Goal: Task Accomplishment & Management: Manage account settings

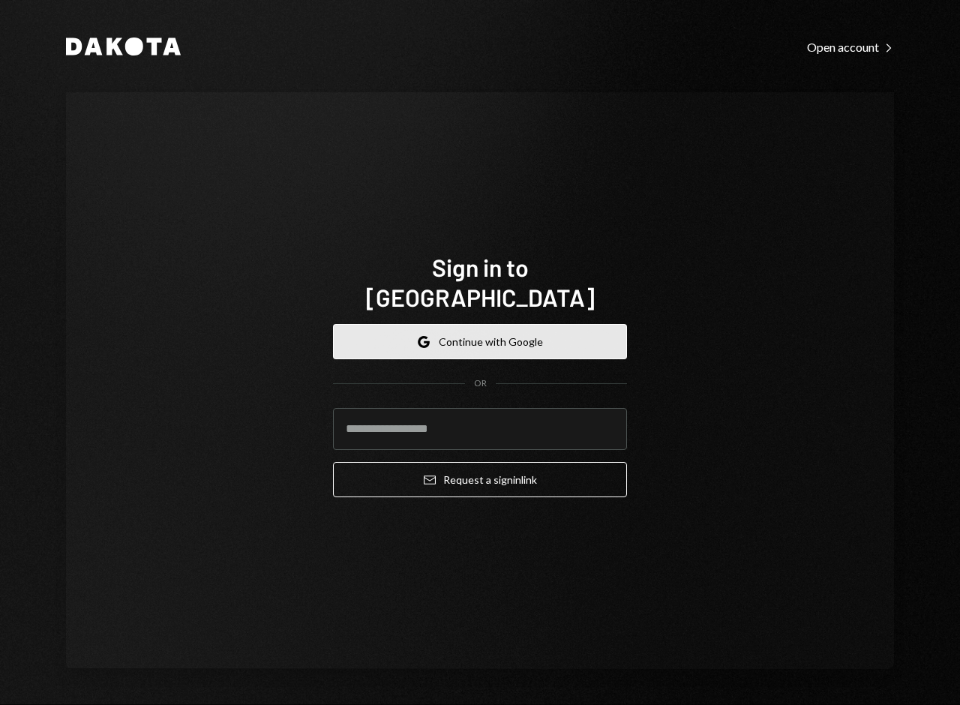
click at [495, 335] on button "Google Continue with Google" at bounding box center [480, 341] width 294 height 35
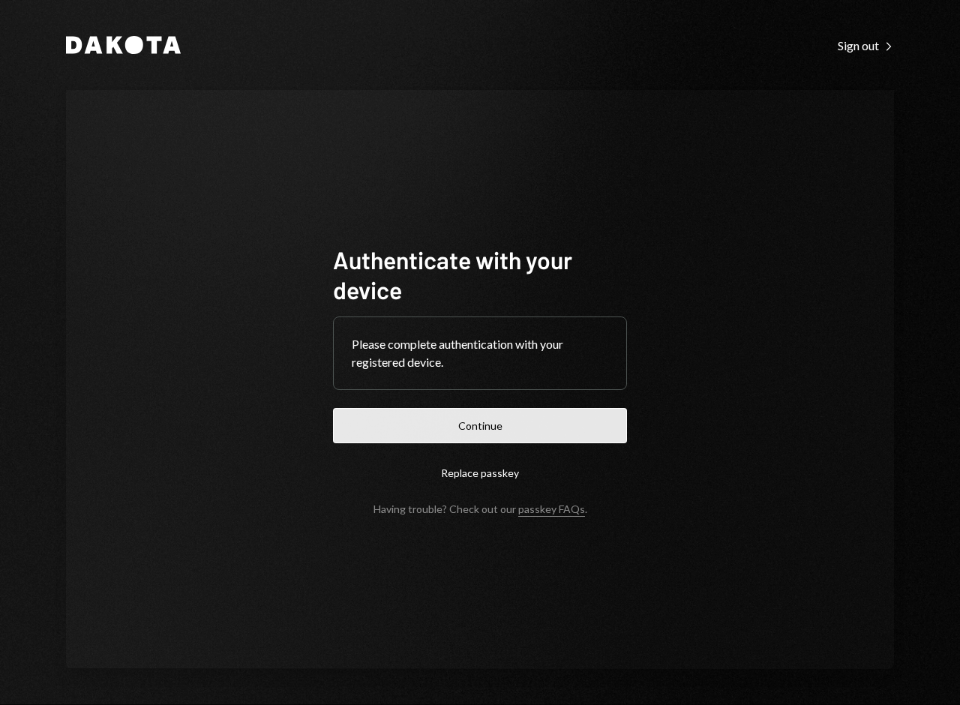
click at [458, 416] on button "Continue" at bounding box center [480, 425] width 294 height 35
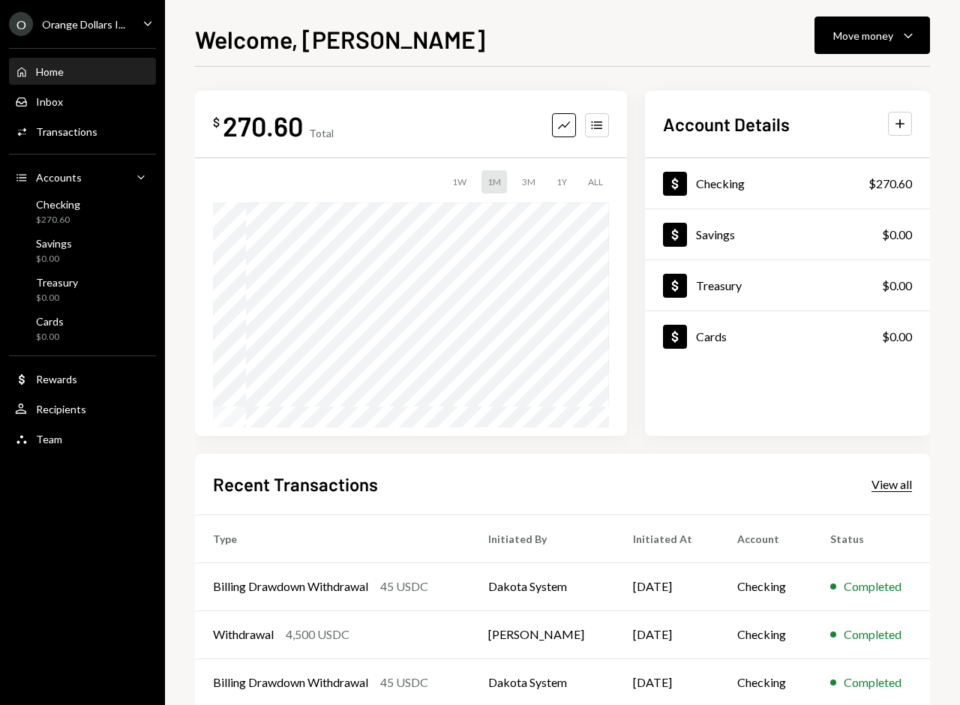
click at [885, 488] on div "View all" at bounding box center [892, 484] width 41 height 15
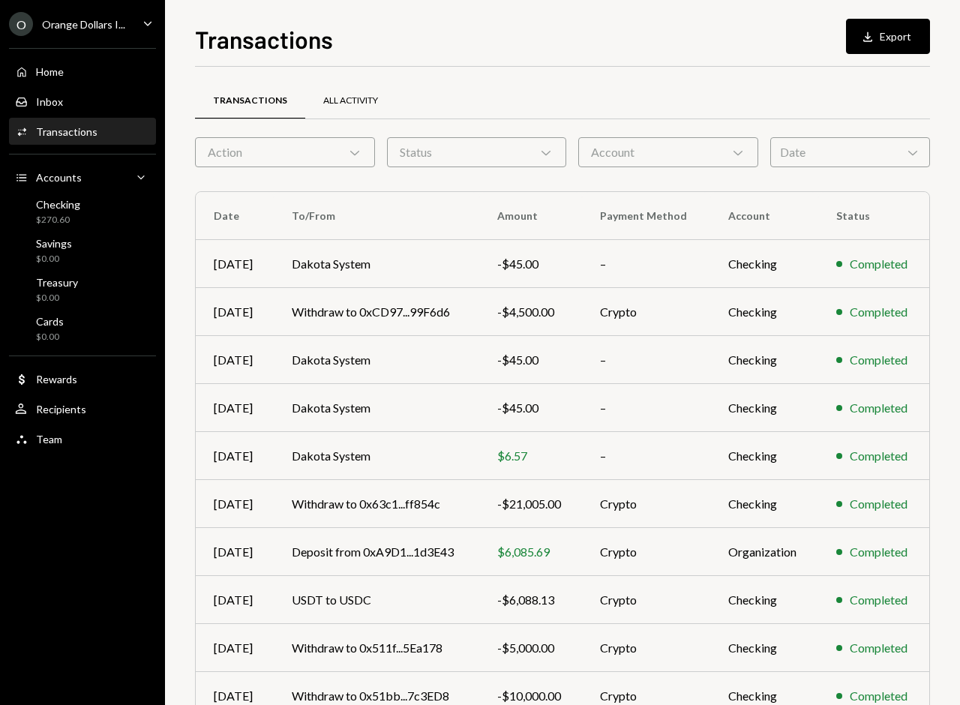
click at [342, 97] on div "All Activity" at bounding box center [350, 101] width 55 height 13
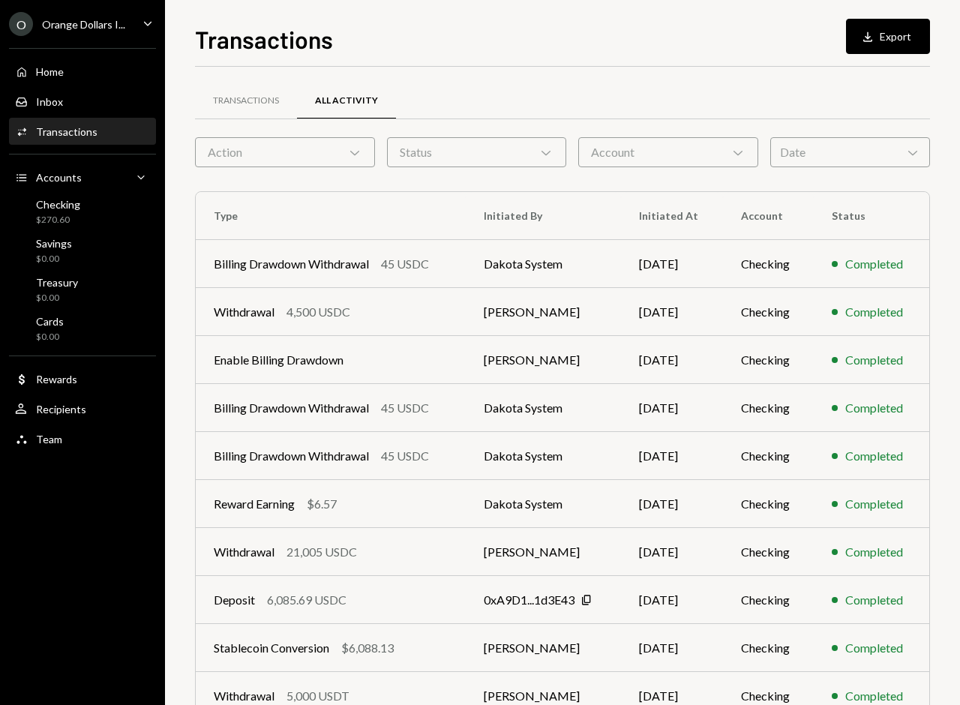
click at [859, 152] on div "Date Chevron Down" at bounding box center [850, 152] width 160 height 30
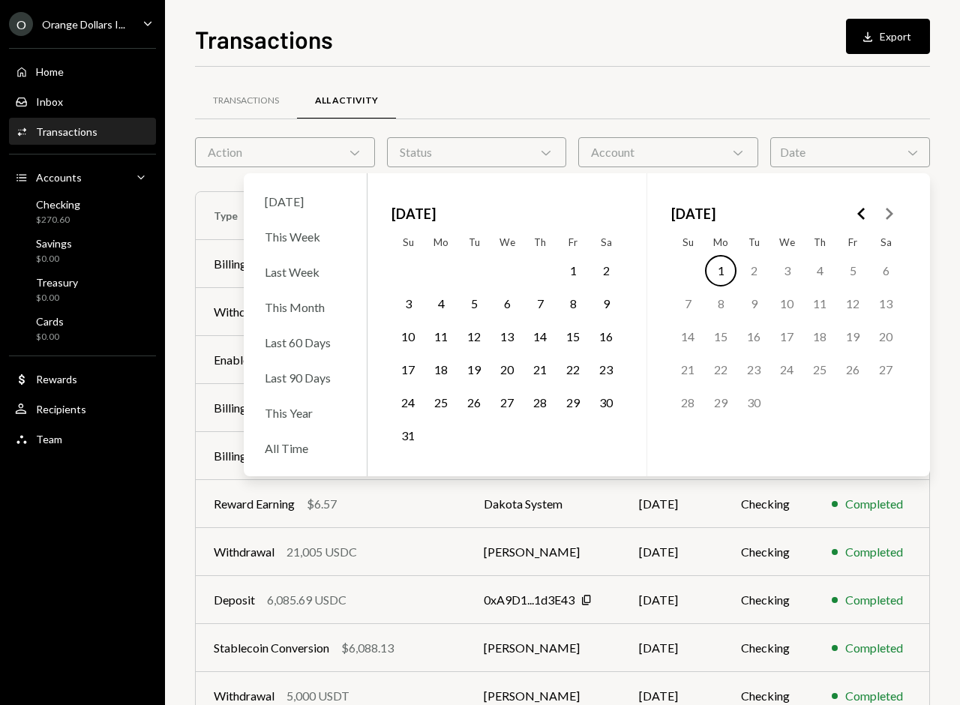
click at [572, 267] on button "1" at bounding box center [573, 271] width 32 height 32
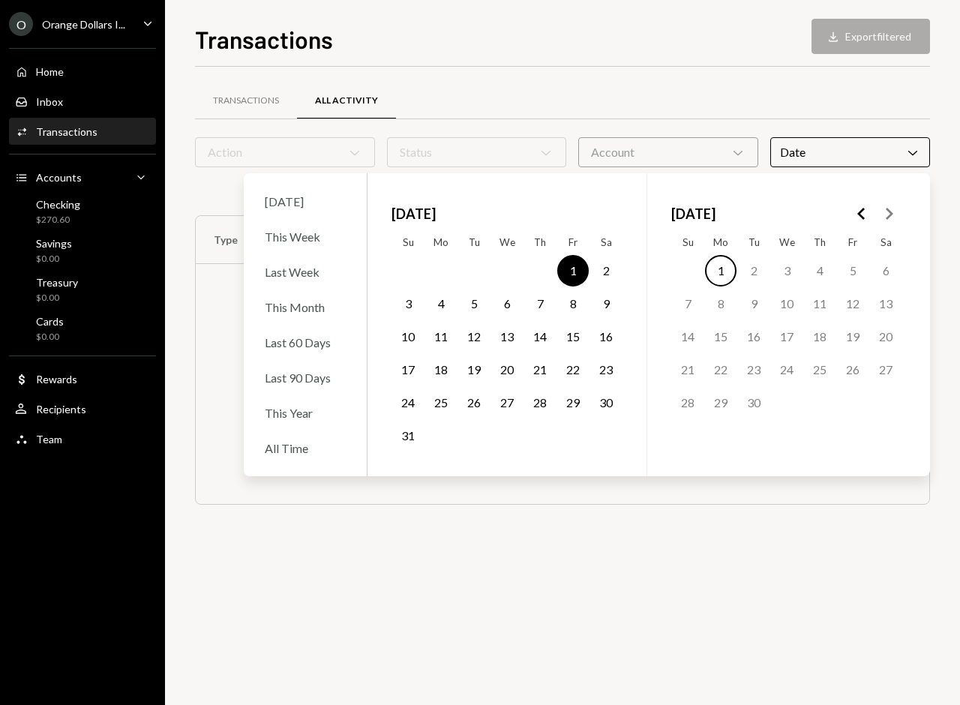
click at [728, 269] on button "1" at bounding box center [721, 271] width 32 height 32
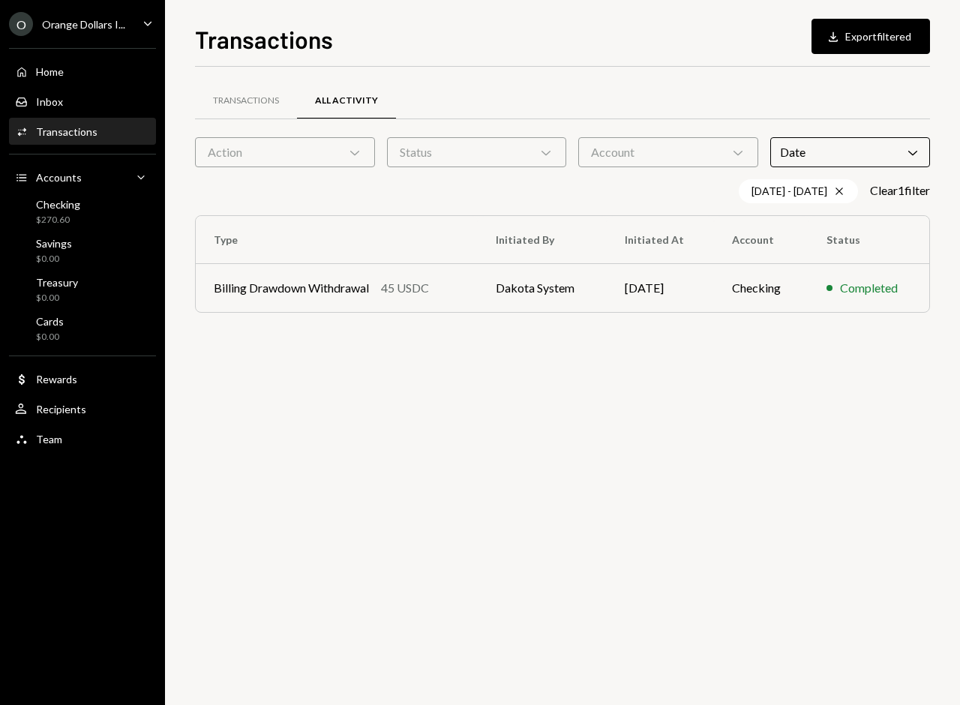
click at [728, 544] on div "Transactions All Activity Action Chevron Down Status Chevron Down Account Chevr…" at bounding box center [562, 386] width 735 height 638
click at [884, 157] on div "Date Chevron Down" at bounding box center [850, 152] width 160 height 30
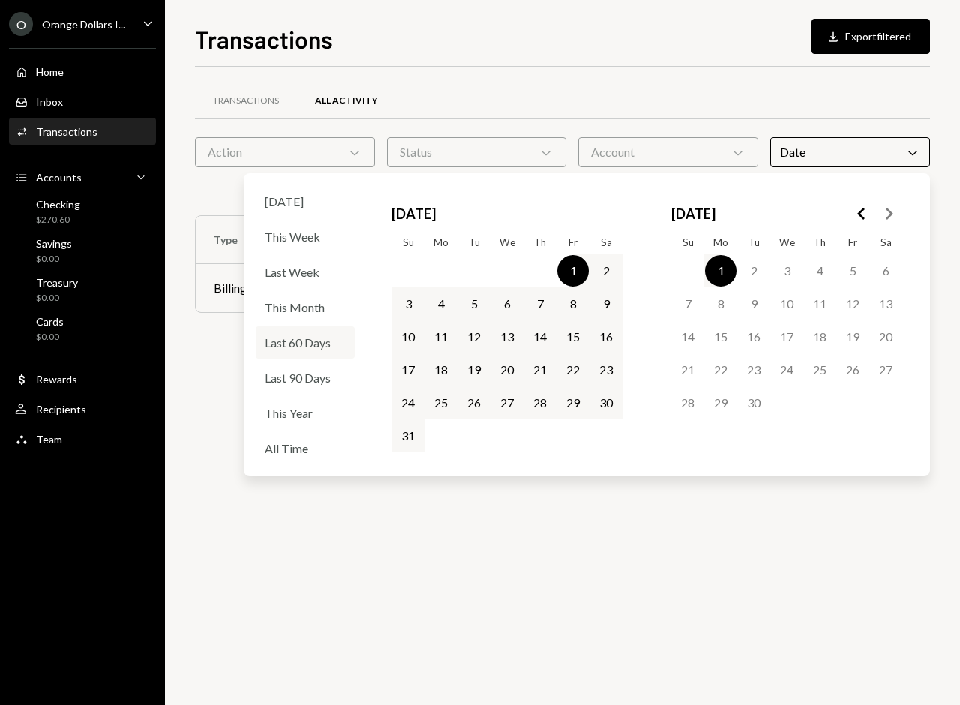
click at [303, 345] on div "Last 60 Days" at bounding box center [305, 342] width 99 height 32
click at [315, 341] on div "Last 60 Days" at bounding box center [305, 342] width 99 height 32
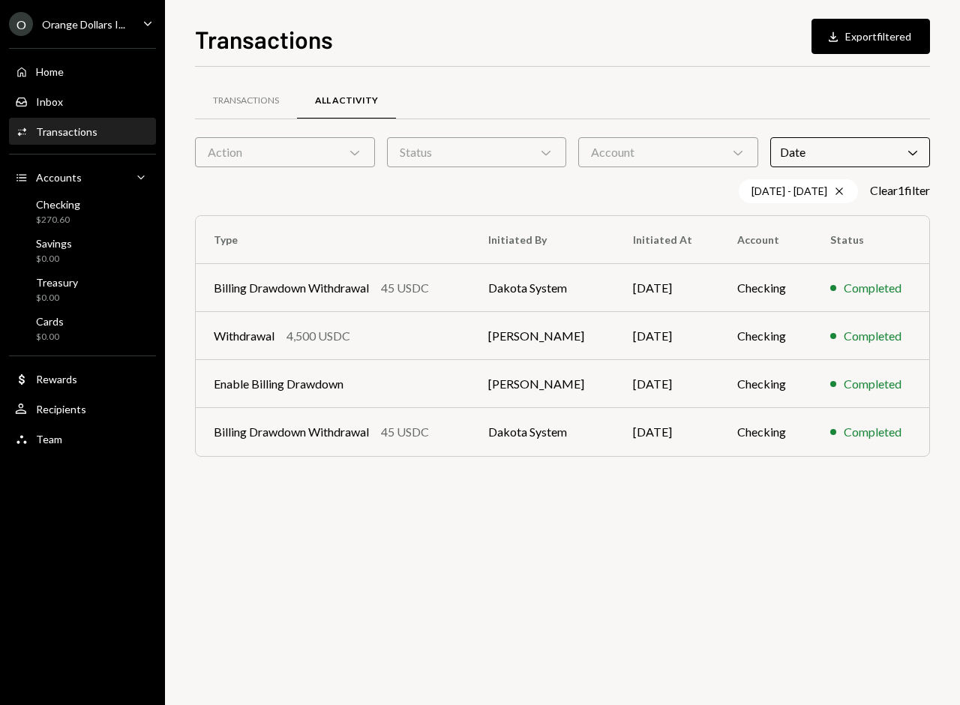
click at [473, 492] on div "Transactions All Activity Action Chevron Down Status Chevron Down Account Chevr…" at bounding box center [562, 386] width 735 height 638
click at [826, 32] on icon "Download" at bounding box center [833, 36] width 15 height 15
click at [522, 35] on div "Transactions Download Export filtered" at bounding box center [562, 37] width 735 height 33
click at [356, 149] on icon "Chevron Down" at bounding box center [354, 152] width 15 height 15
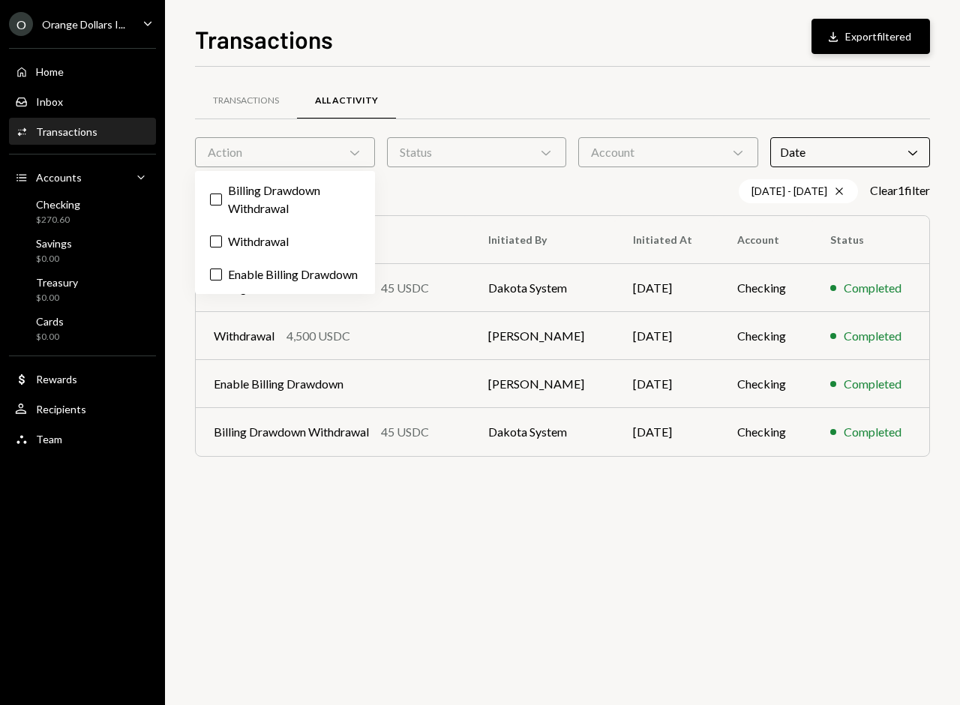
click at [644, 145] on div "Account Chevron Down" at bounding box center [668, 152] width 180 height 30
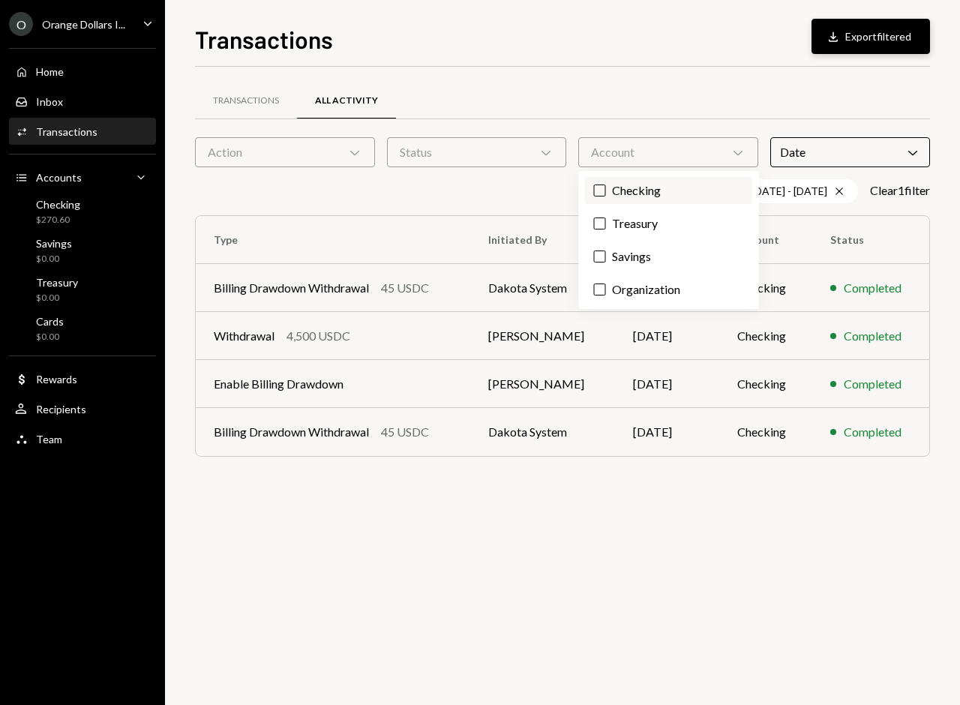
click at [602, 185] on button "Checking" at bounding box center [600, 191] width 12 height 12
click at [851, 155] on div "Date Chevron Down" at bounding box center [850, 152] width 160 height 30
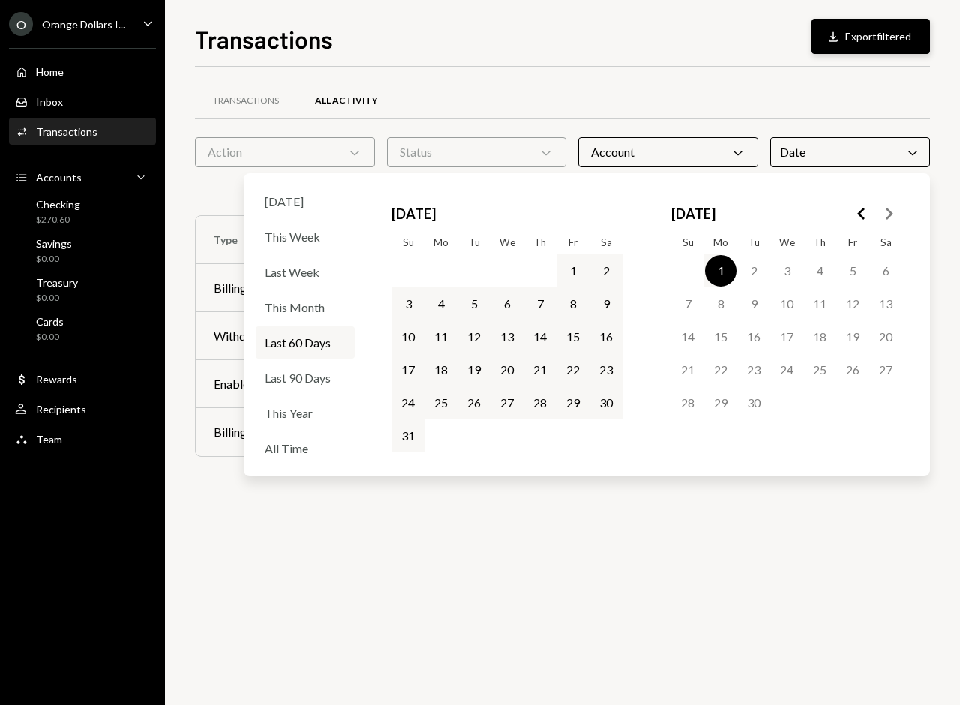
click at [291, 341] on div "Last 60 Days" at bounding box center [305, 342] width 99 height 32
click at [271, 347] on div "Last 60 Days" at bounding box center [305, 342] width 99 height 32
click at [911, 156] on icon "Chevron Down" at bounding box center [912, 152] width 15 height 15
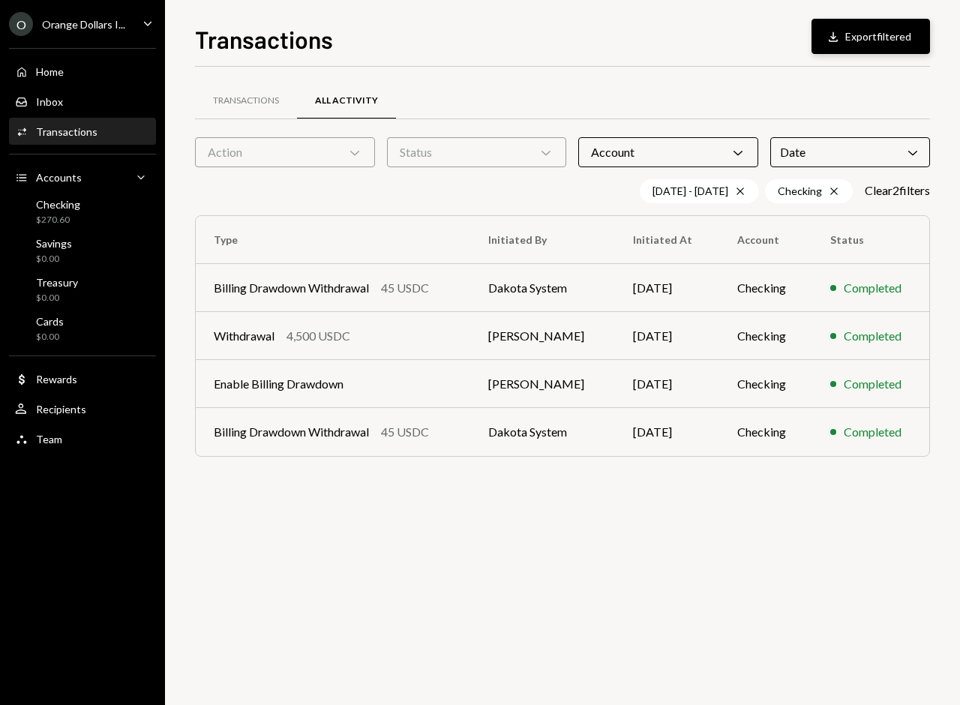
click at [461, 150] on div "Status Chevron Down" at bounding box center [477, 152] width 180 height 30
click at [356, 149] on icon "Chevron Down" at bounding box center [354, 152] width 15 height 15
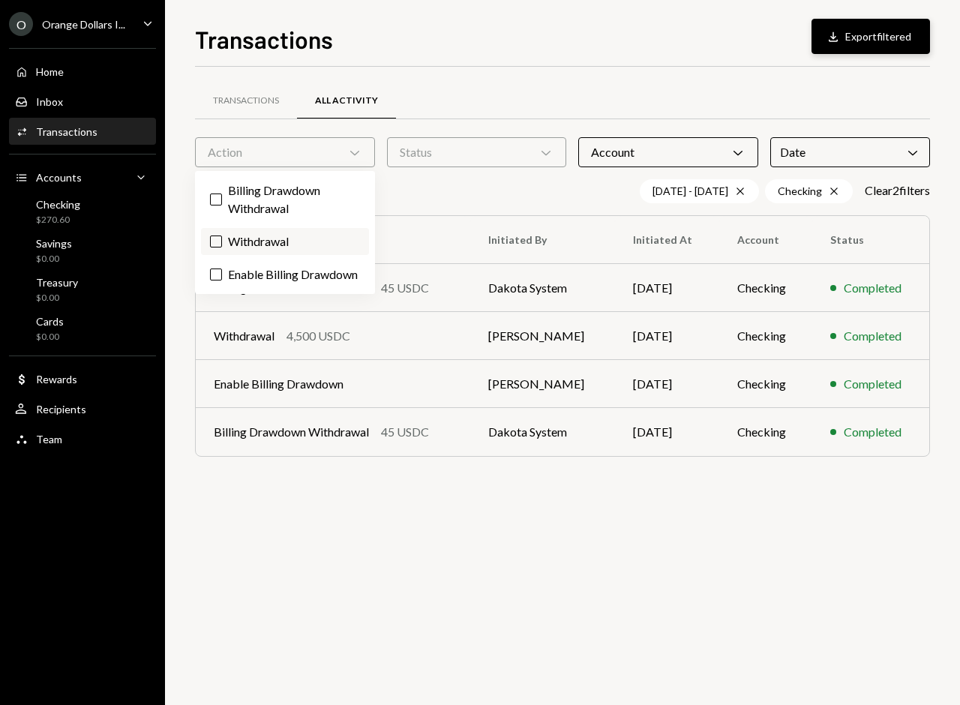
click at [220, 242] on button "Withdrawal" at bounding box center [216, 242] width 12 height 12
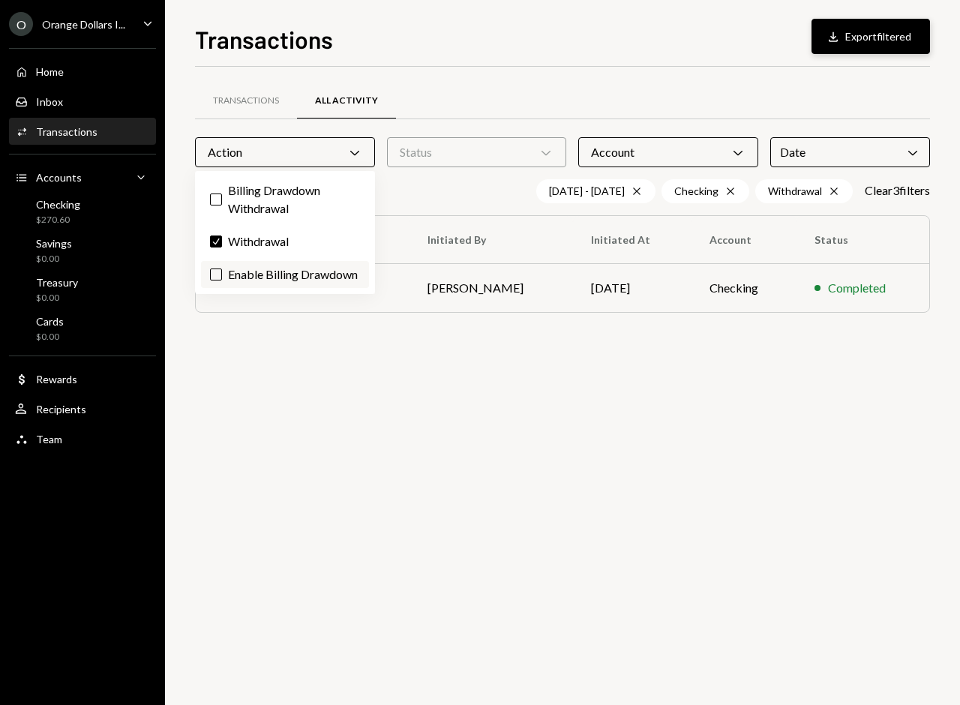
click at [218, 281] on label "Enable Billing Drawdown" at bounding box center [285, 274] width 168 height 27
click at [218, 281] on button "Enable Billing Drawdown" at bounding box center [216, 275] width 12 height 12
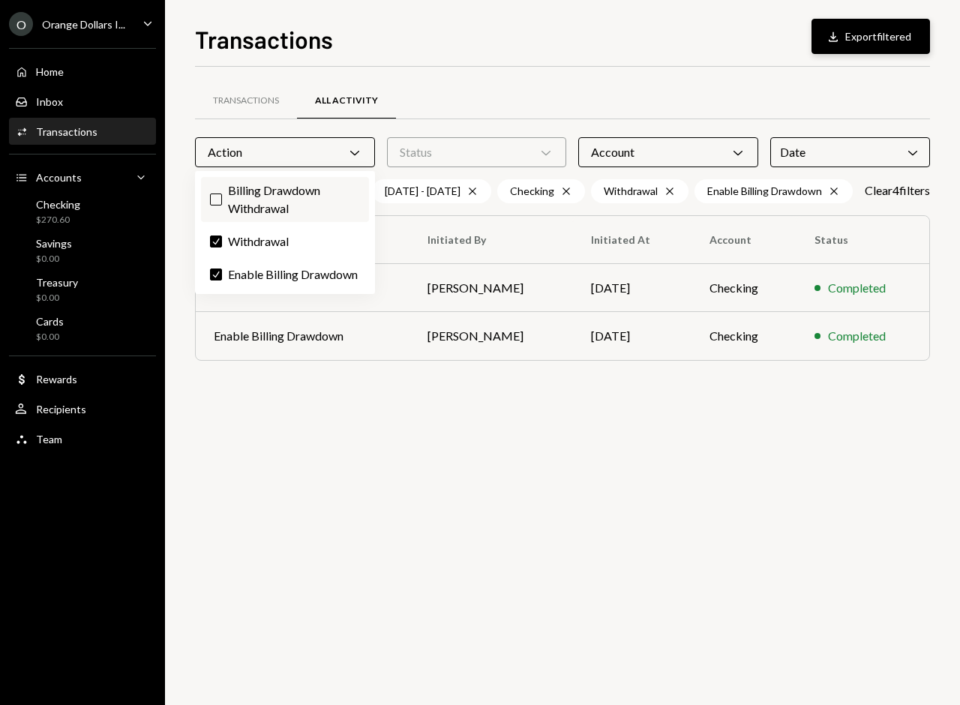
click at [212, 203] on button "Billing Drawdown Withdrawal" at bounding box center [216, 200] width 12 height 12
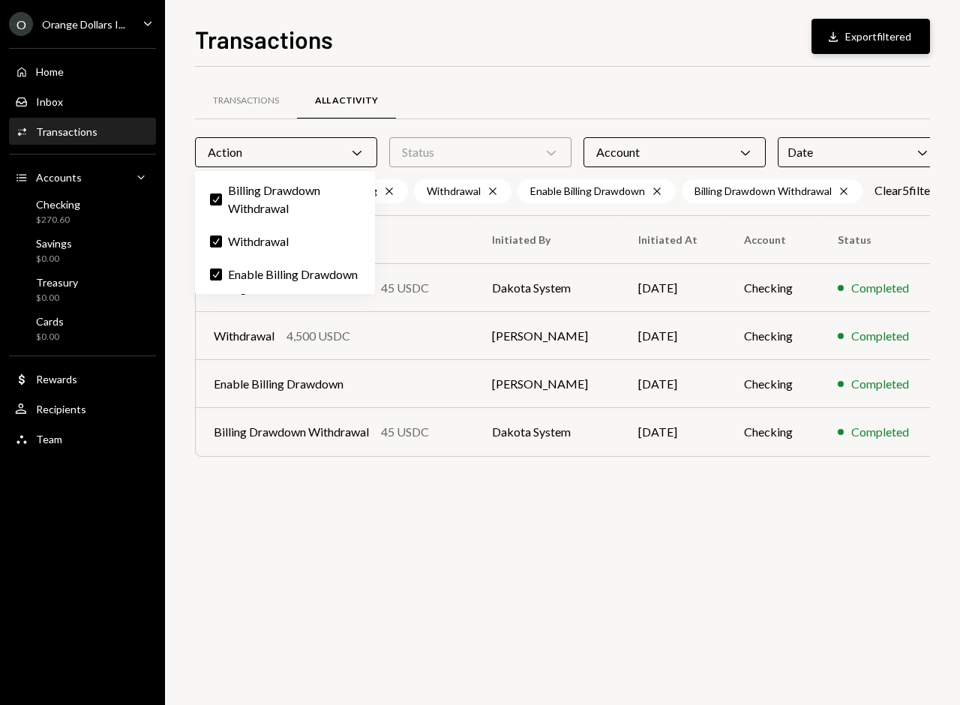
click at [729, 143] on div "Account Chevron Down" at bounding box center [675, 152] width 182 height 30
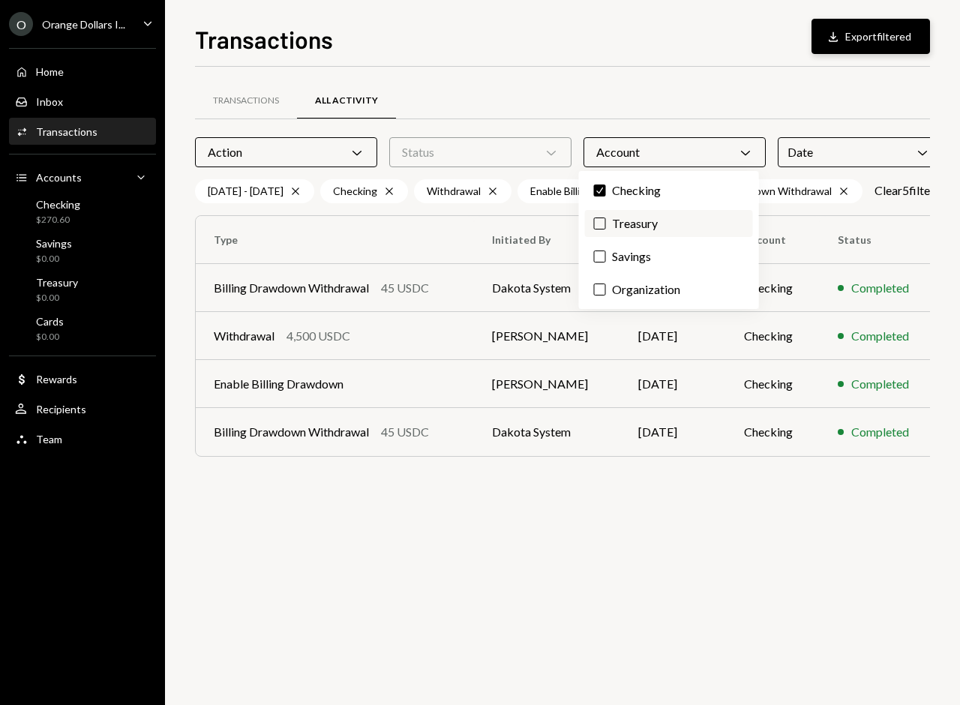
click at [590, 230] on label "Treasury" at bounding box center [669, 223] width 168 height 27
click at [594, 230] on button "Treasury" at bounding box center [600, 224] width 12 height 12
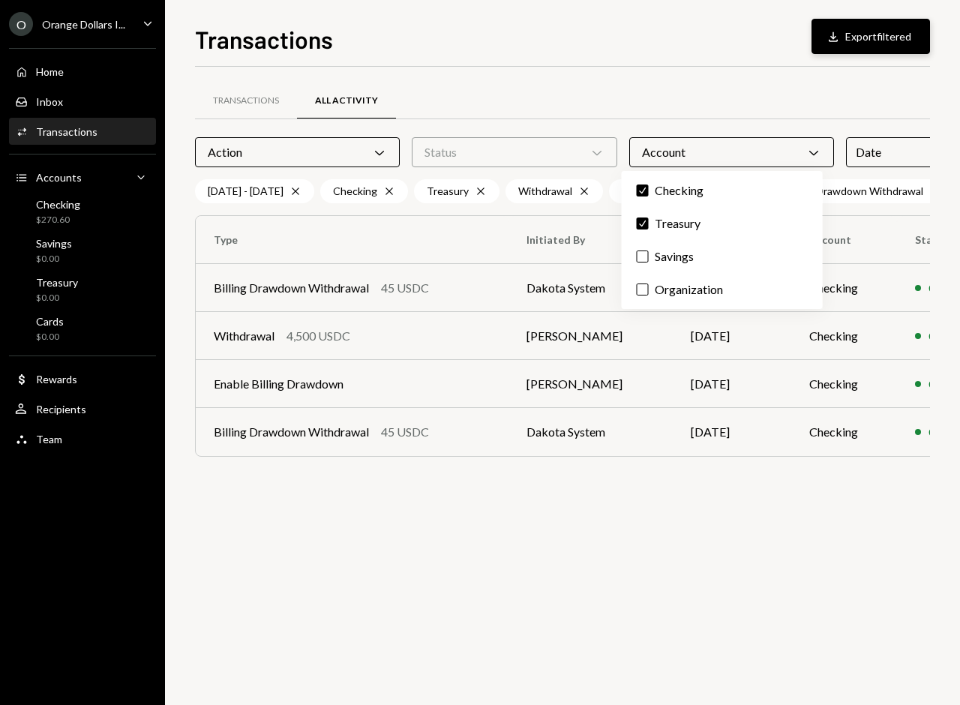
click at [806, 155] on icon "Chevron Down" at bounding box center [813, 152] width 15 height 15
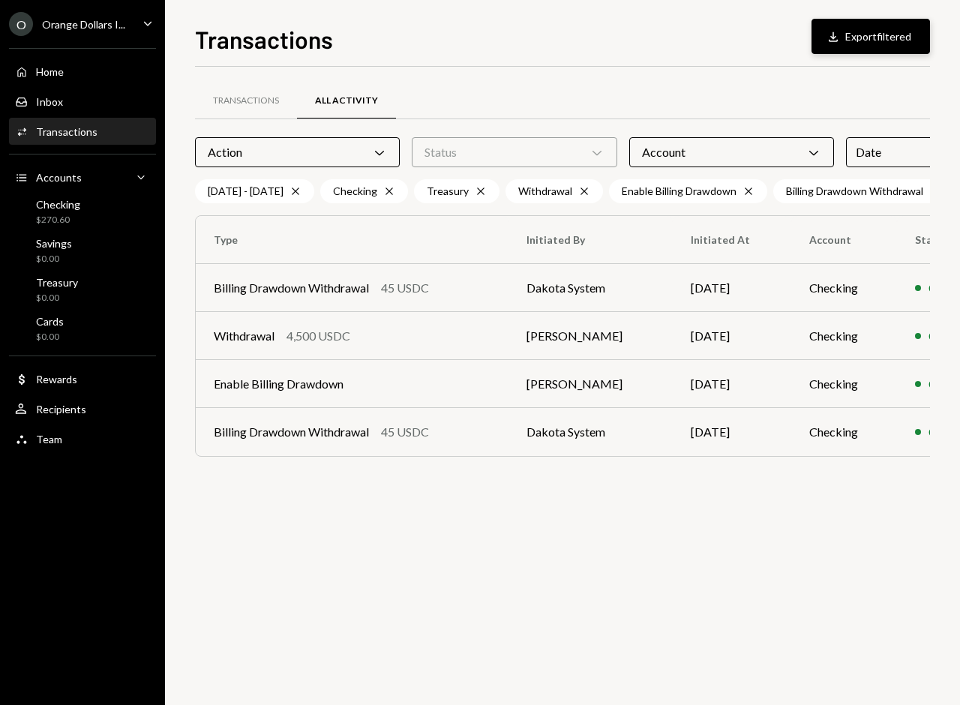
click at [809, 143] on div "Account Chevron Down" at bounding box center [731, 152] width 205 height 30
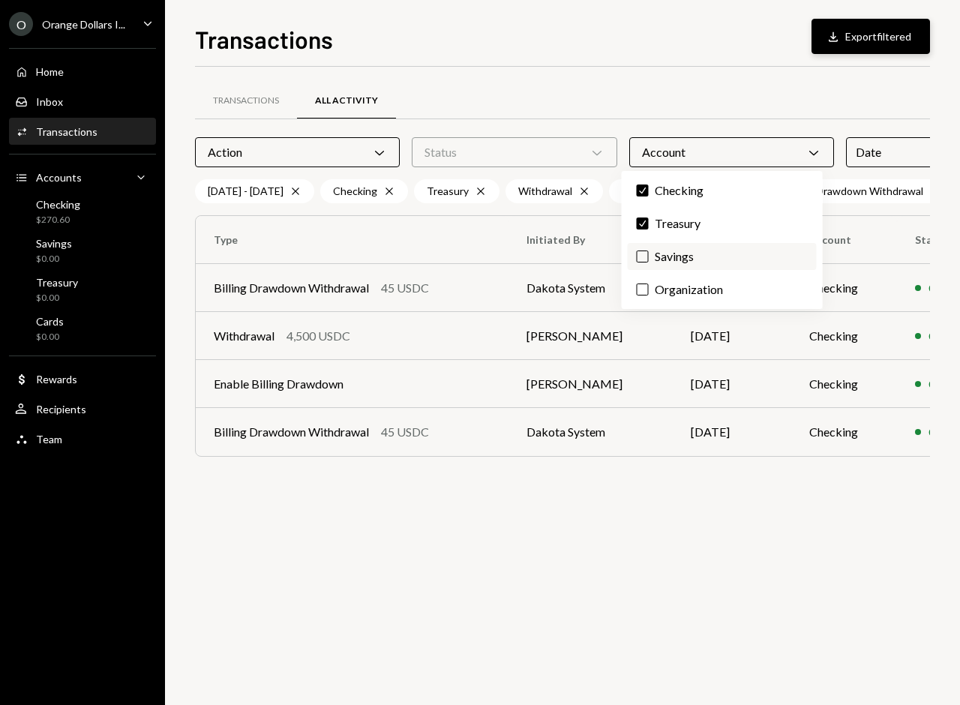
click at [646, 265] on label "Savings" at bounding box center [722, 256] width 189 height 27
click at [646, 263] on button "Savings" at bounding box center [643, 257] width 12 height 12
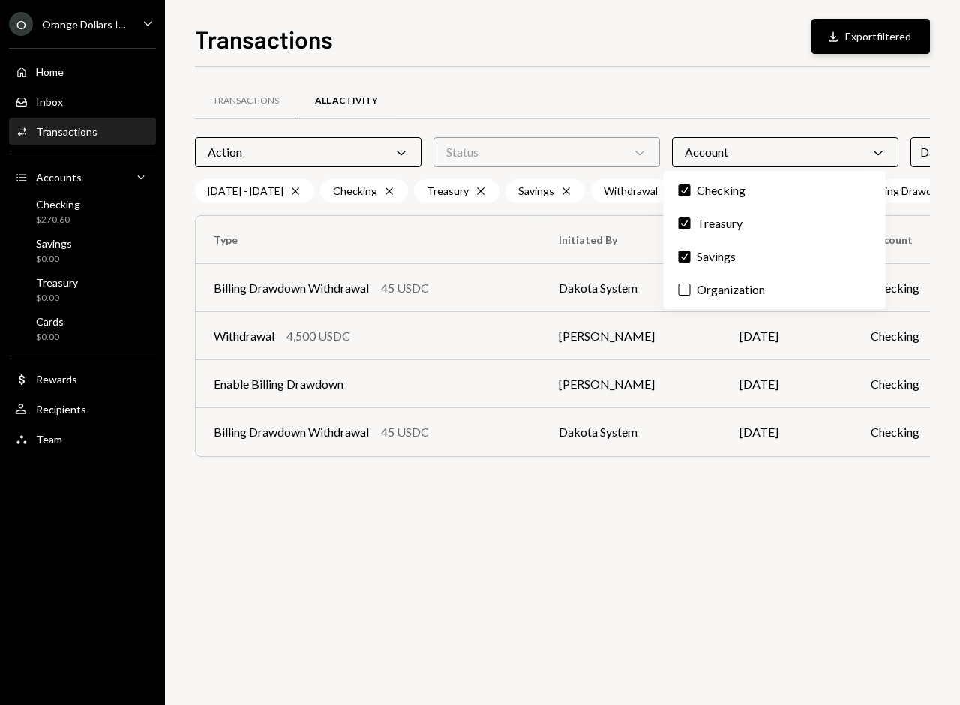
click at [871, 149] on icon "Chevron Down" at bounding box center [878, 152] width 15 height 15
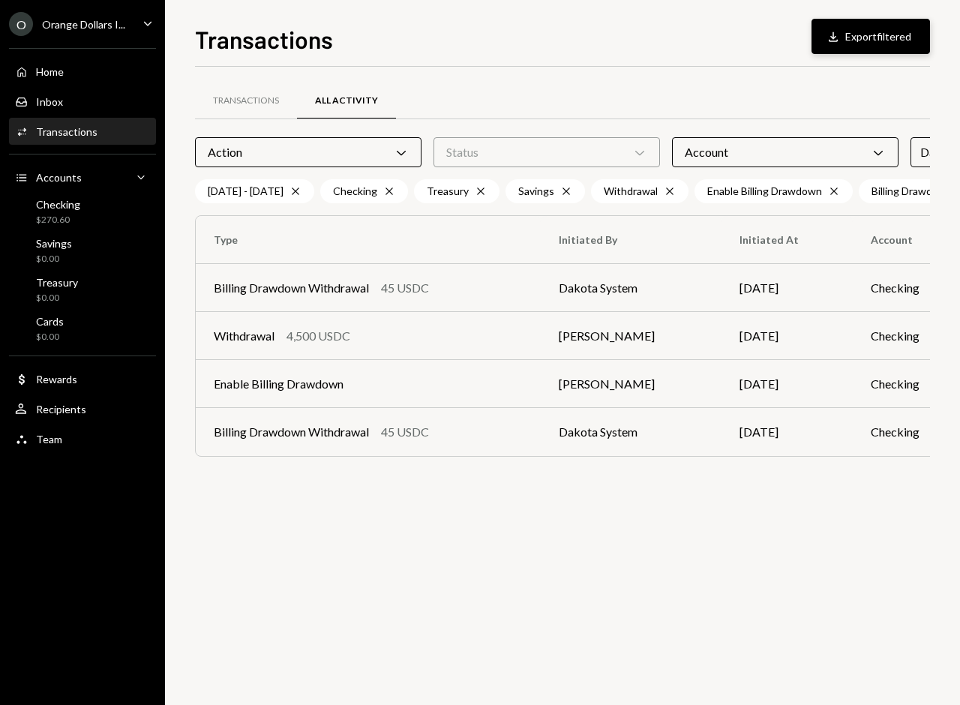
click at [845, 146] on div "Account Chevron Down" at bounding box center [785, 152] width 227 height 30
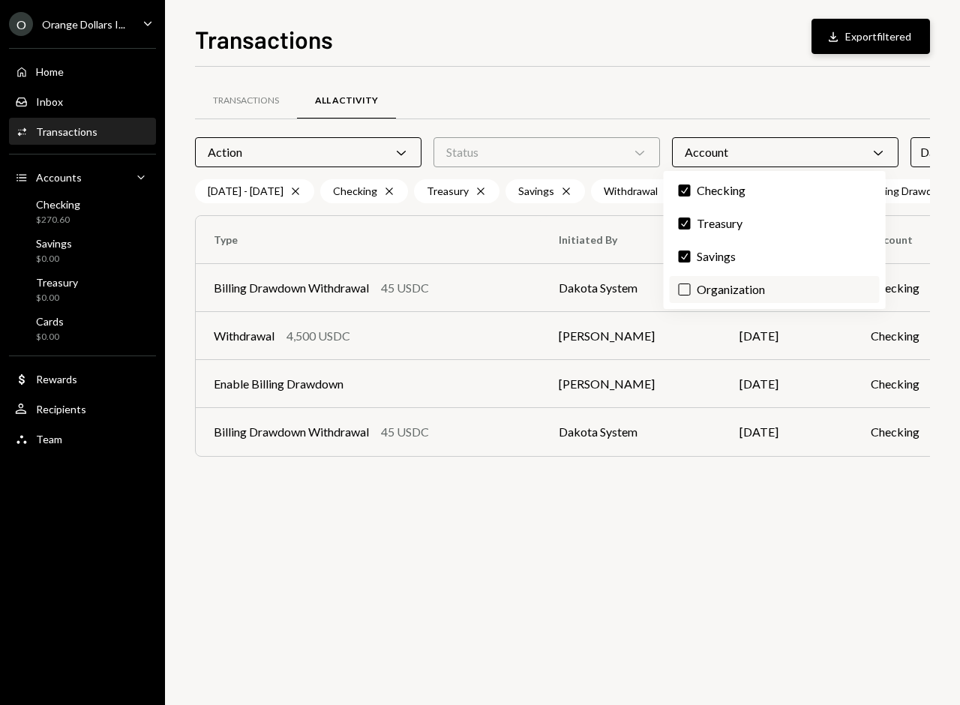
click at [684, 293] on button "Organization" at bounding box center [685, 290] width 12 height 12
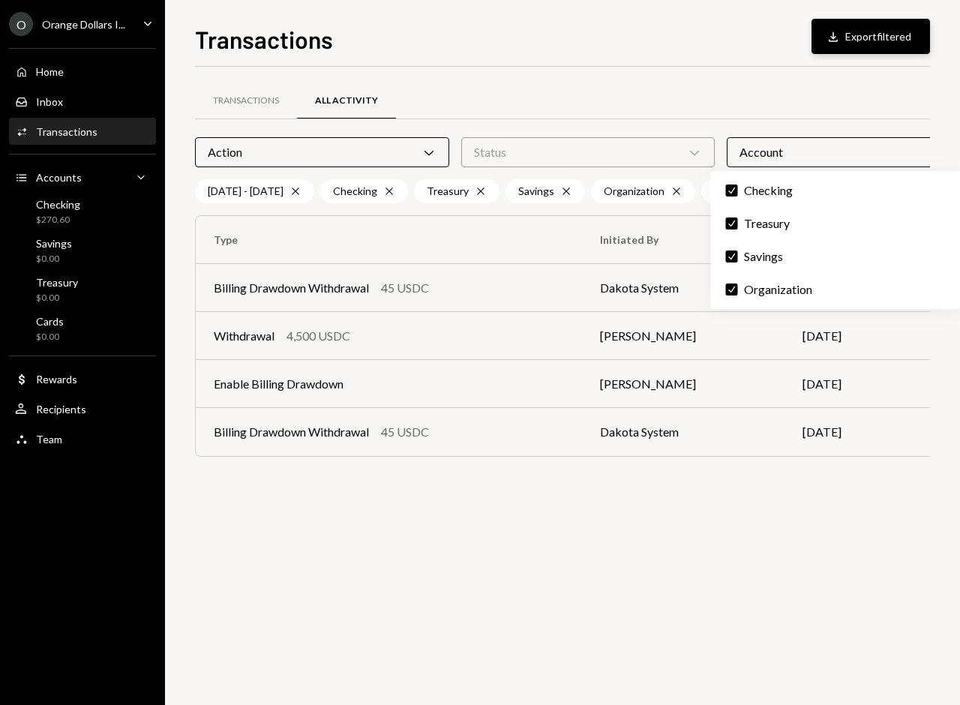
click at [405, 574] on div "Transactions All Activity Action Chevron Down Status Chevron Down Account Chevr…" at bounding box center [562, 386] width 735 height 638
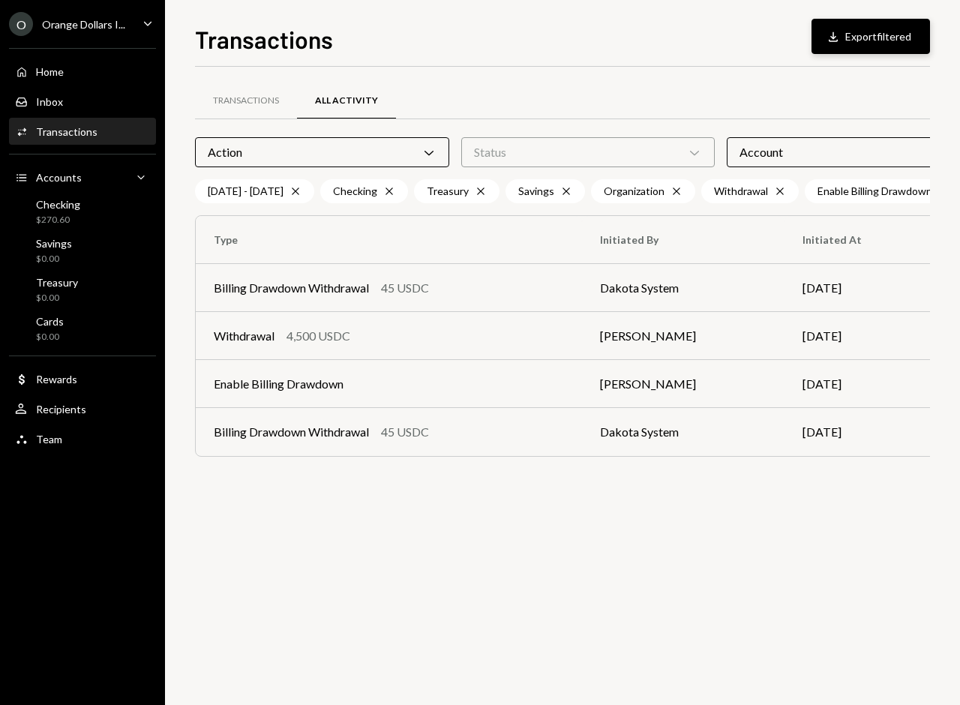
click at [894, 23] on button "Download Export filtered" at bounding box center [871, 36] width 119 height 35
click at [151, 28] on icon "Caret Down" at bounding box center [148, 23] width 17 height 17
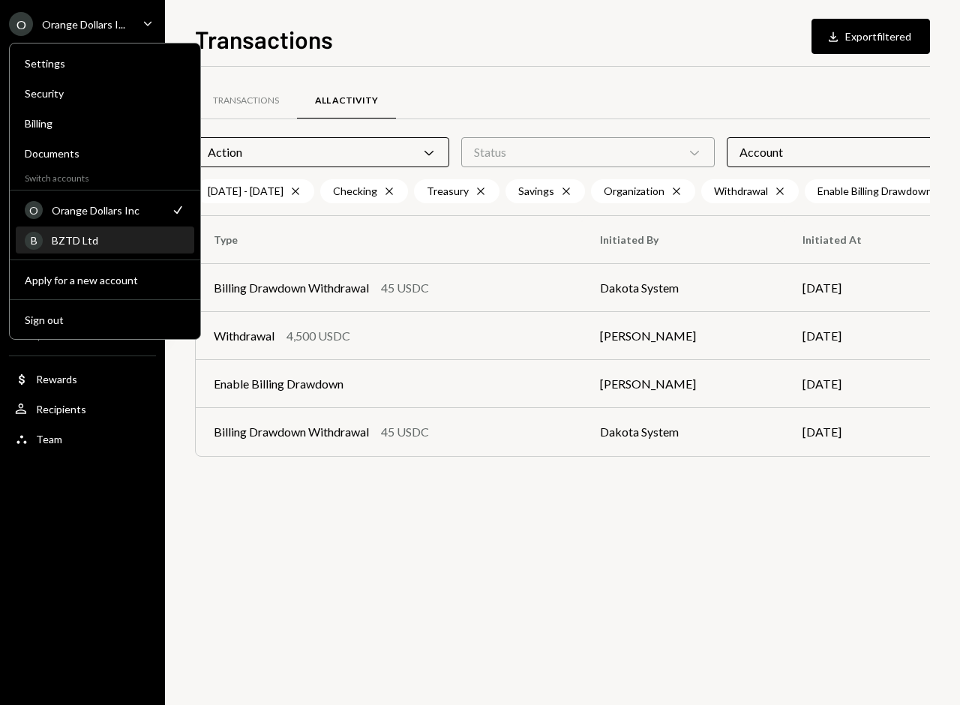
click at [82, 246] on div "BZTD Ltd" at bounding box center [119, 240] width 134 height 13
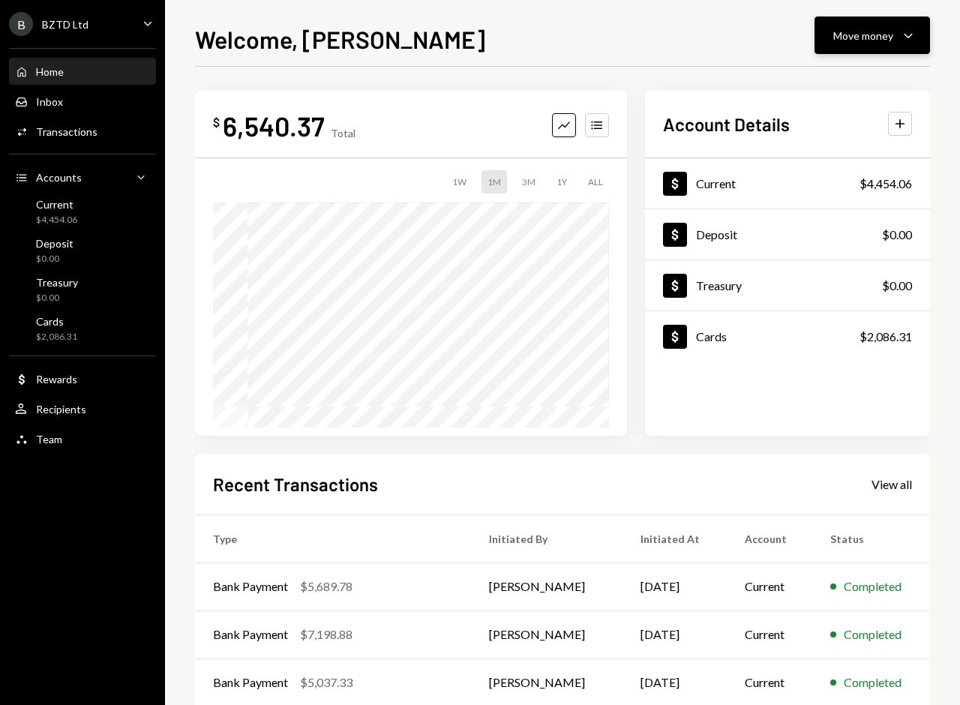
click at [900, 36] on icon "Caret Down" at bounding box center [908, 35] width 18 height 18
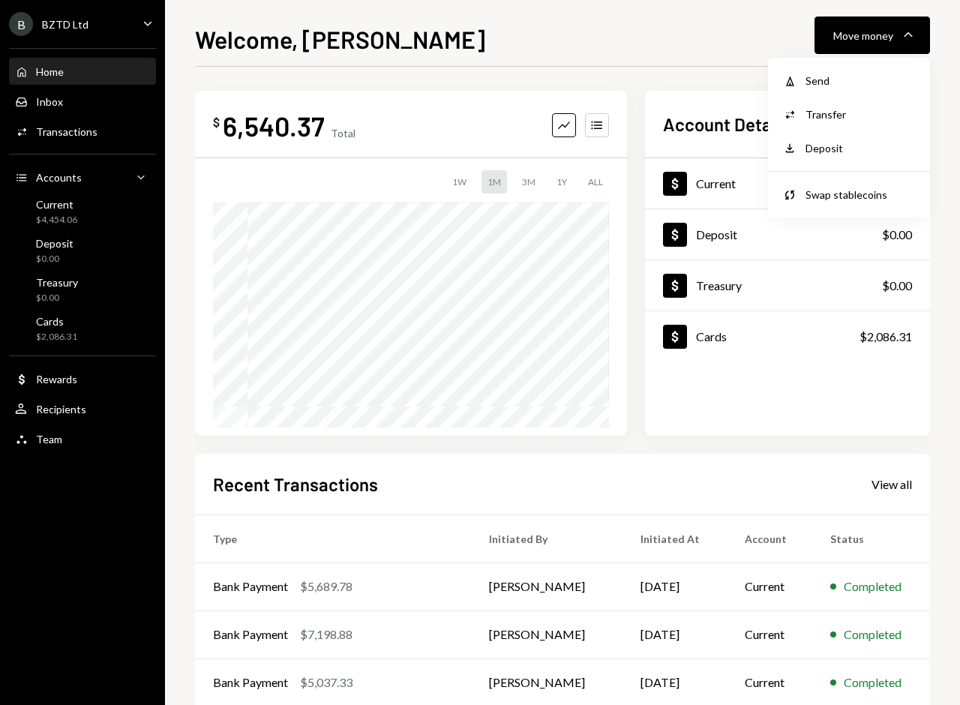
click at [622, 50] on div "Welcome, [PERSON_NAME] Move money Caret Down" at bounding box center [562, 37] width 735 height 33
click at [895, 486] on div "View all" at bounding box center [892, 484] width 41 height 15
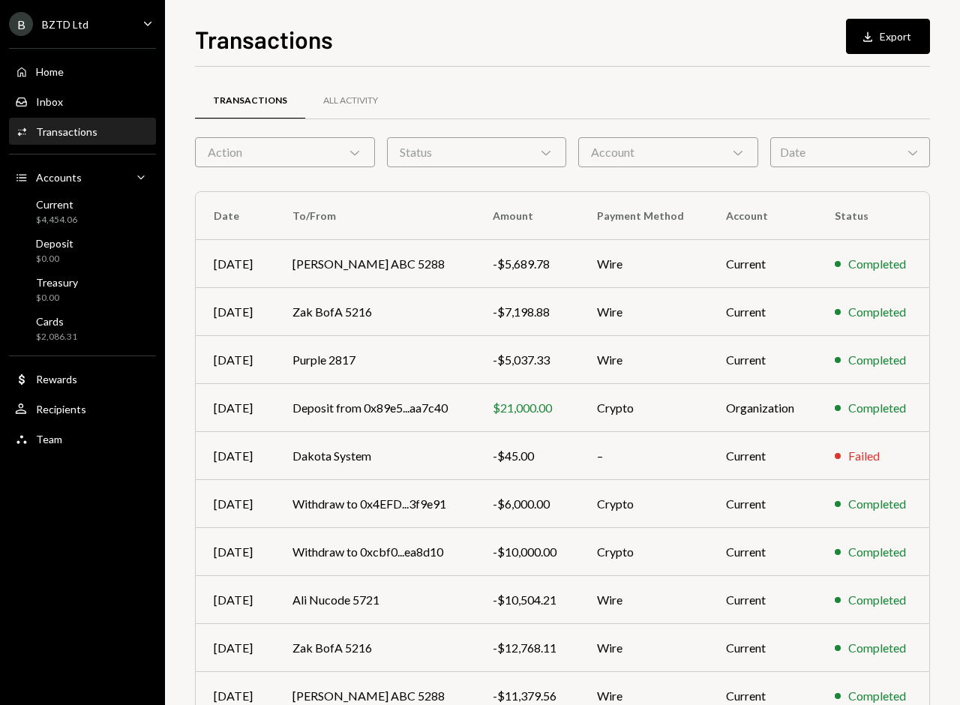
click at [347, 154] on icon "Chevron Down" at bounding box center [354, 152] width 15 height 15
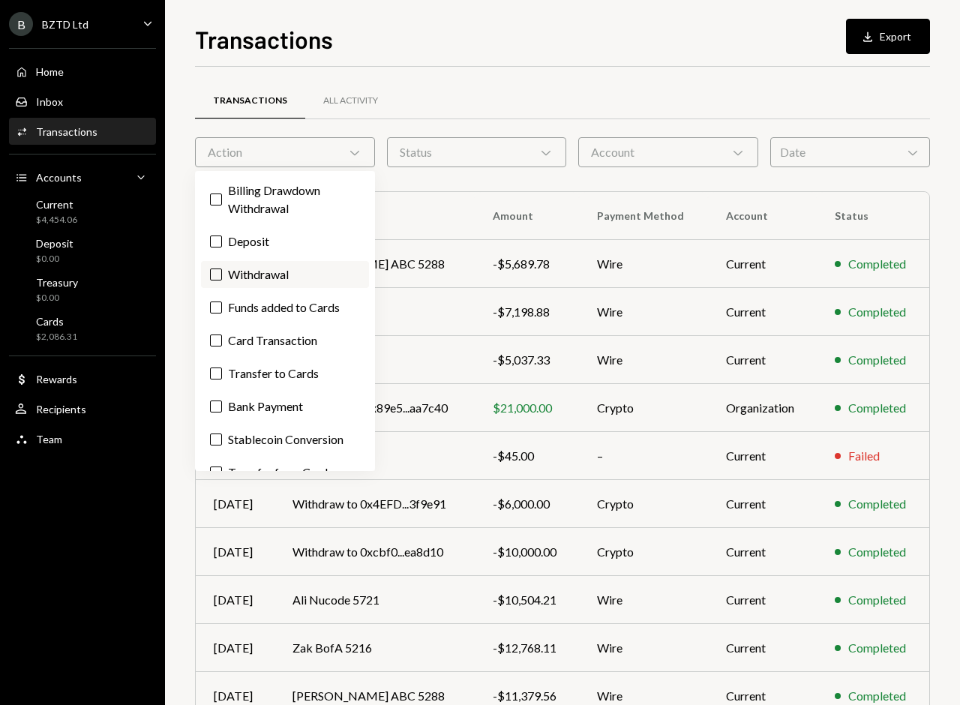
click at [216, 272] on button "Withdrawal" at bounding box center [216, 275] width 12 height 12
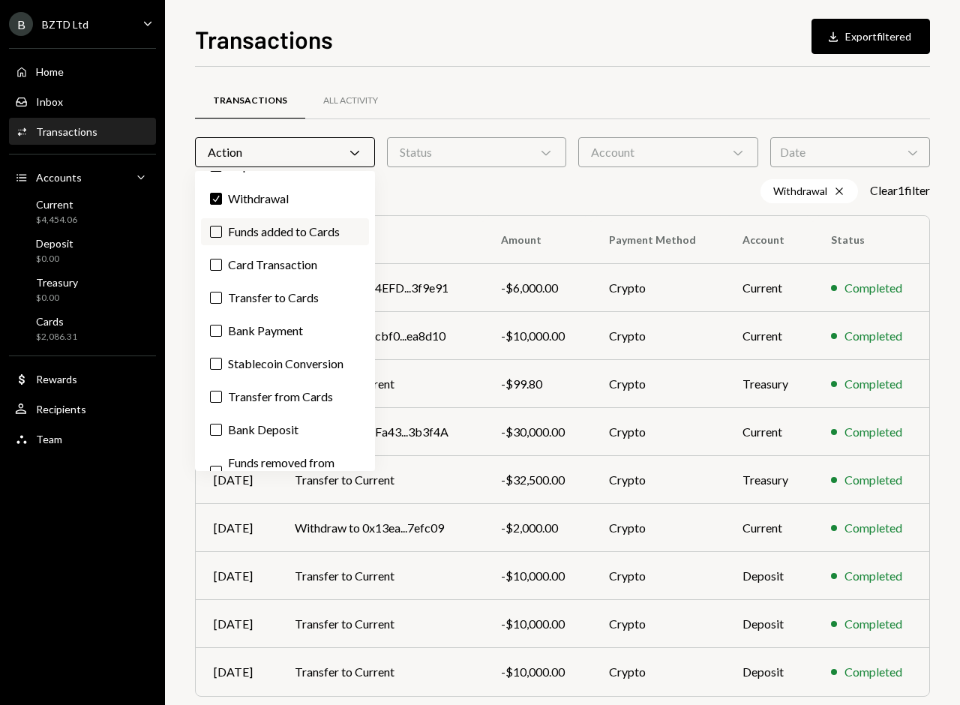
scroll to position [77, 0]
click at [218, 333] on button "Bank Payment" at bounding box center [216, 329] width 12 height 12
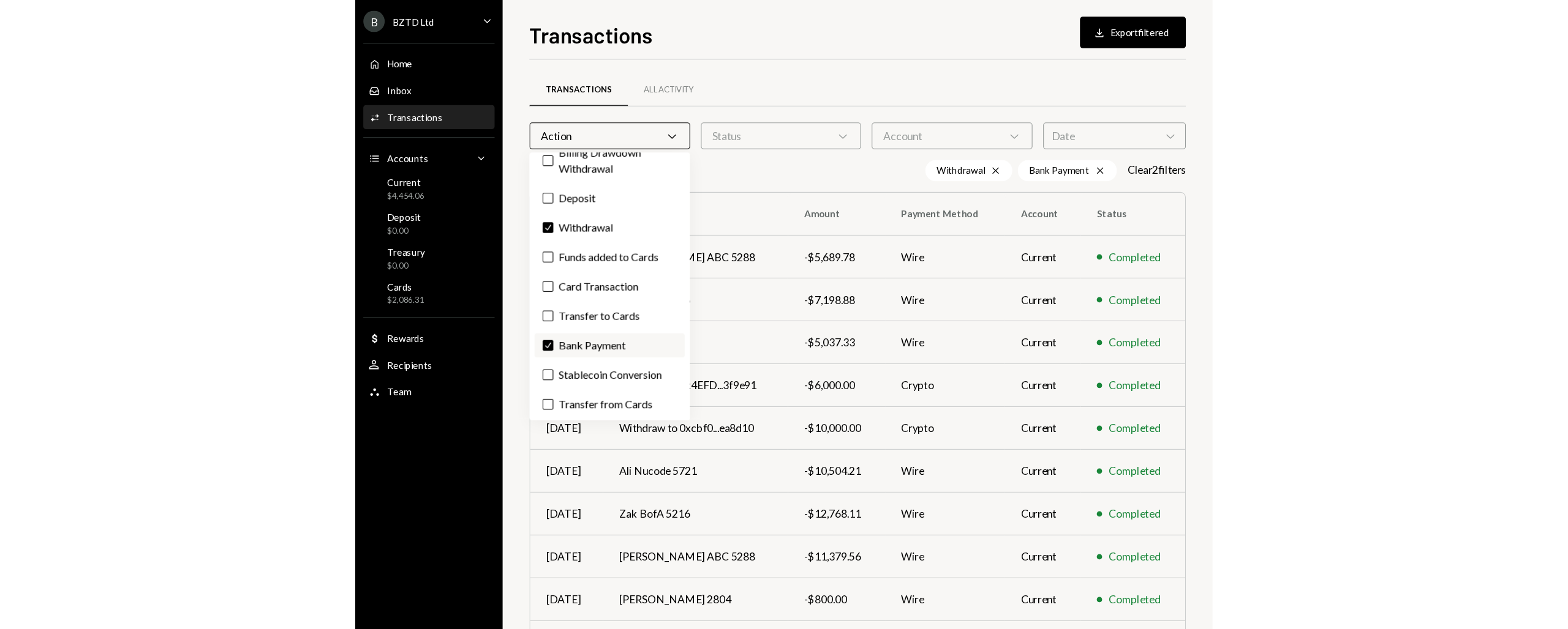
scroll to position [0, 0]
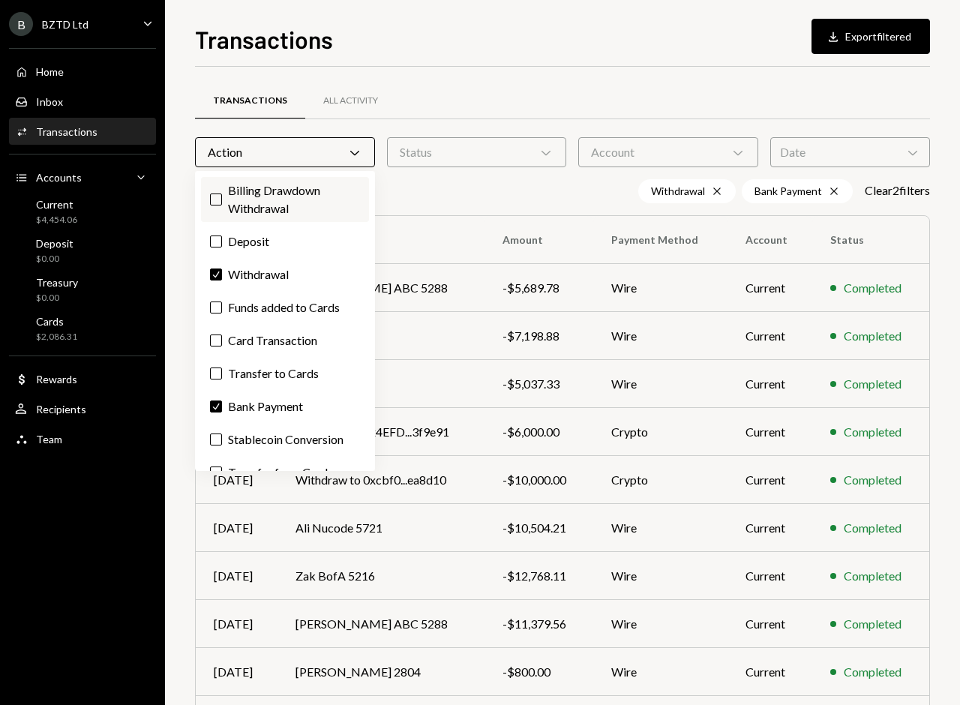
click at [212, 200] on button "Billing Drawdown Withdrawal" at bounding box center [216, 200] width 12 height 12
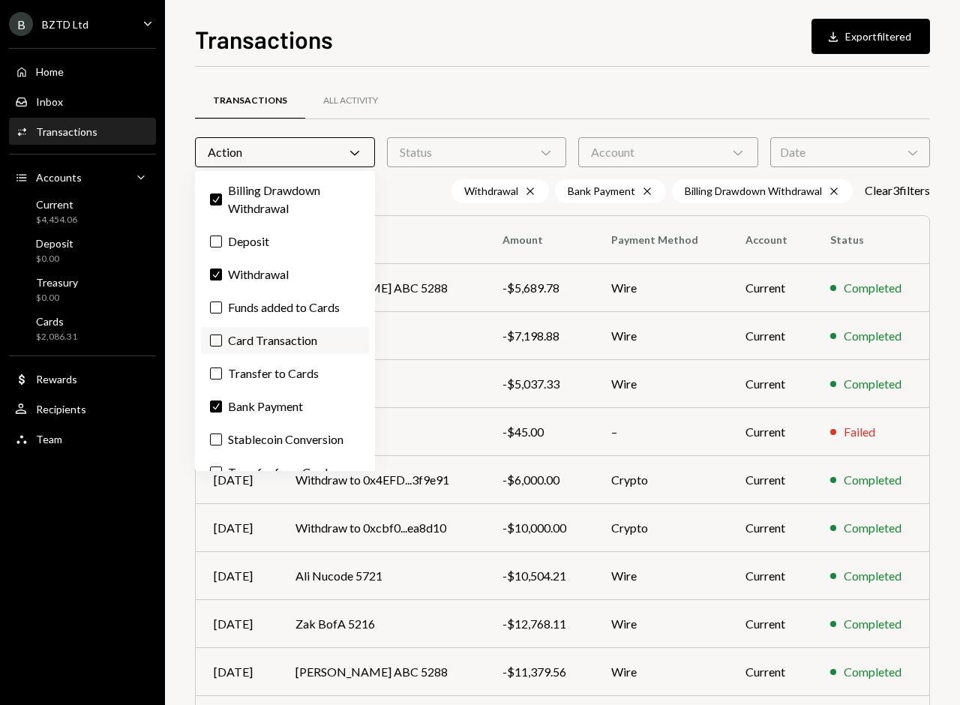
click at [344, 347] on label "Card Transaction" at bounding box center [285, 340] width 168 height 27
click at [222, 347] on button "Card Transaction" at bounding box center [216, 341] width 12 height 12
click at [213, 242] on button "Deposit" at bounding box center [216, 242] width 12 height 12
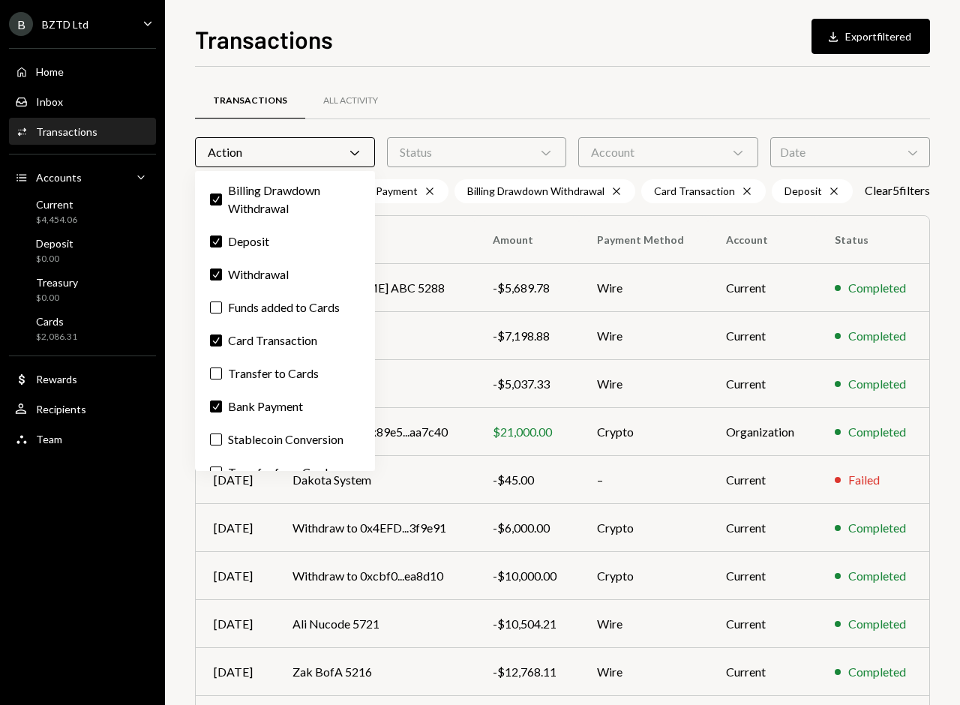
click at [590, 94] on div "Transactions All Activity" at bounding box center [562, 101] width 735 height 38
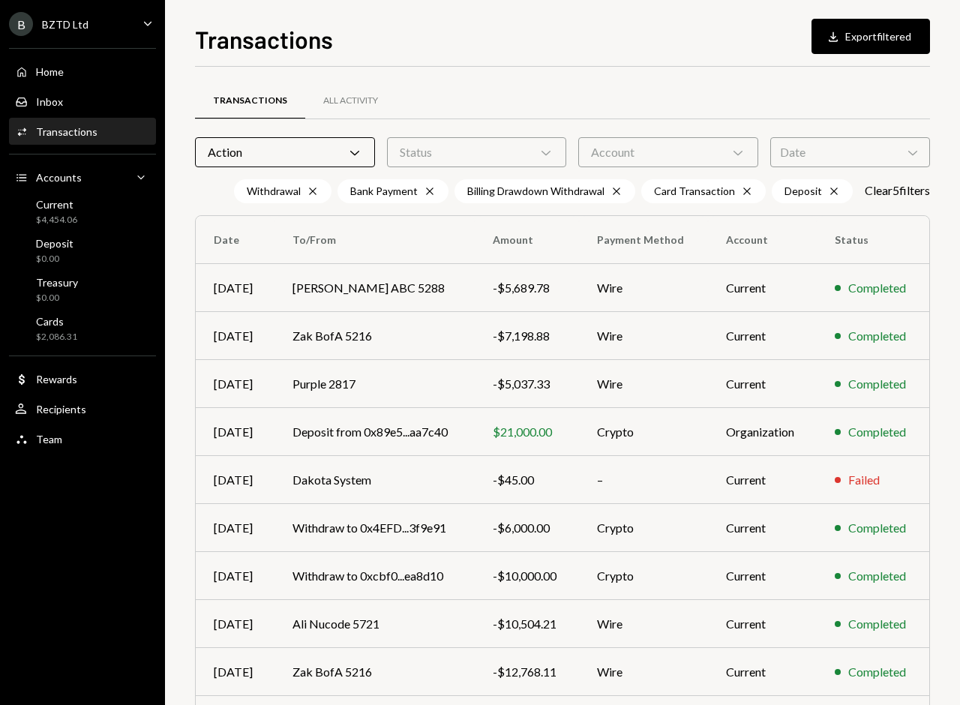
click at [904, 156] on div "Date Chevron Down" at bounding box center [850, 152] width 160 height 30
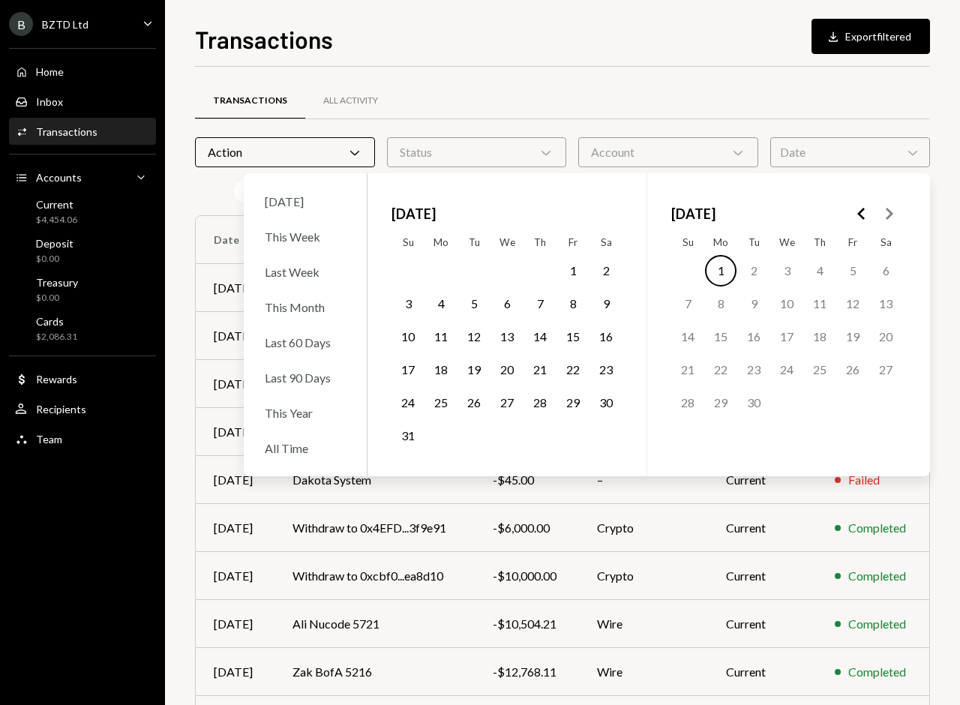
click at [904, 156] on div "Date Chevron Down" at bounding box center [850, 152] width 160 height 30
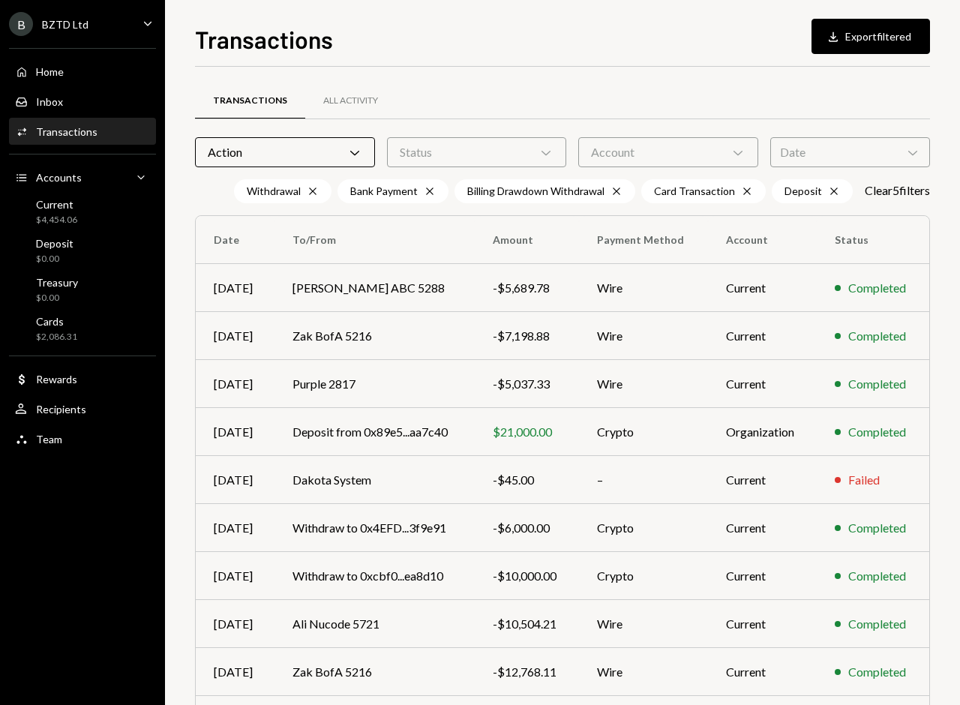
click at [904, 156] on div "Date Chevron Down" at bounding box center [850, 152] width 160 height 30
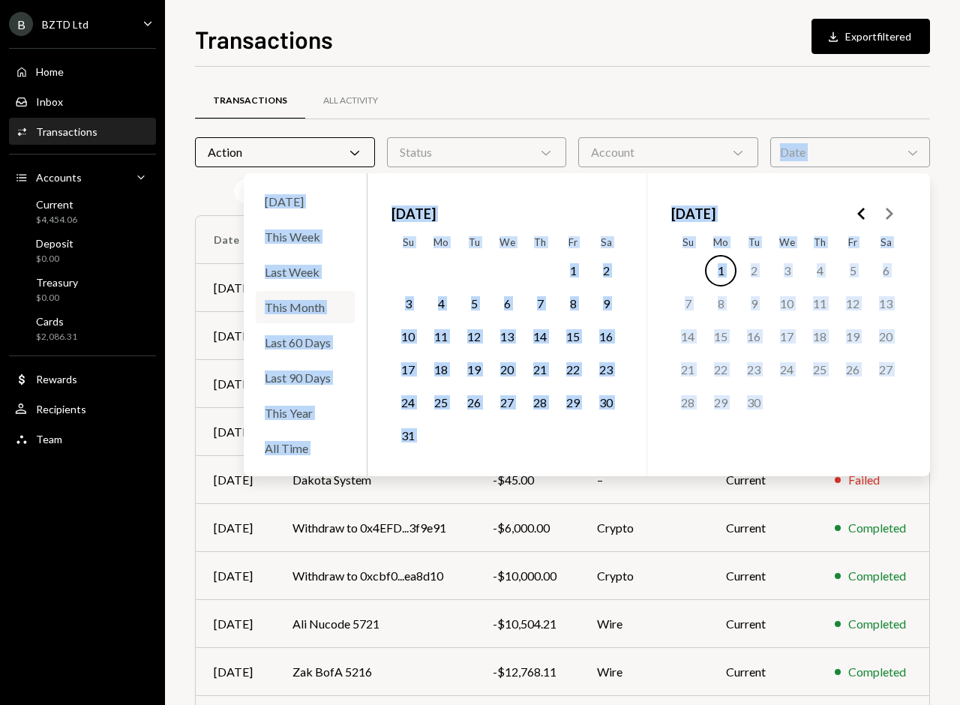
click at [334, 309] on div "This Month" at bounding box center [305, 307] width 99 height 32
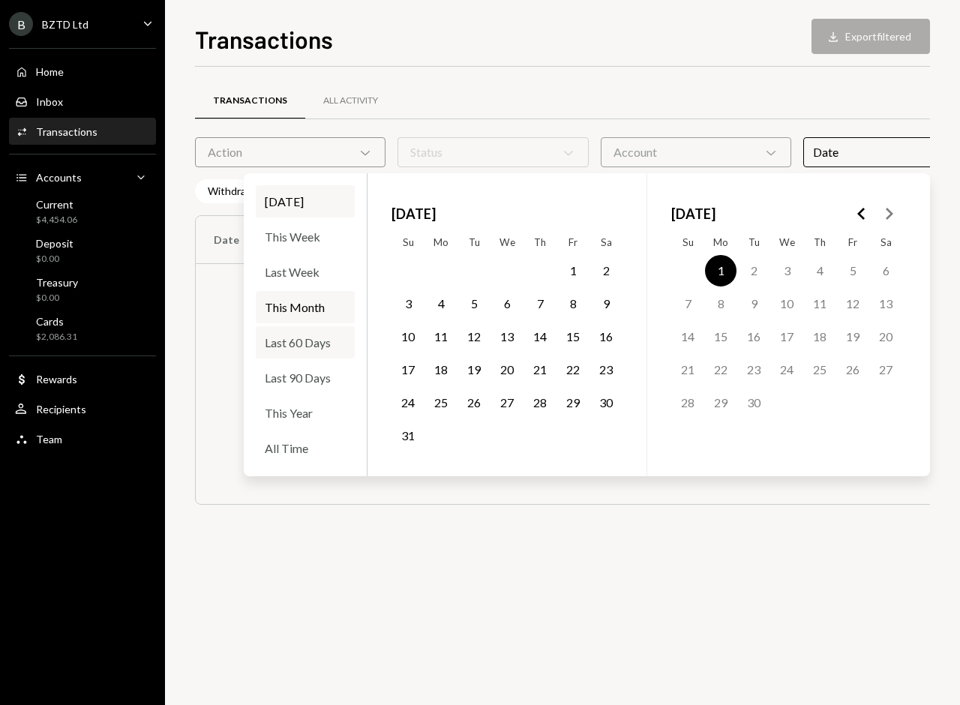
click at [302, 341] on div "Last 60 Days" at bounding box center [305, 342] width 99 height 32
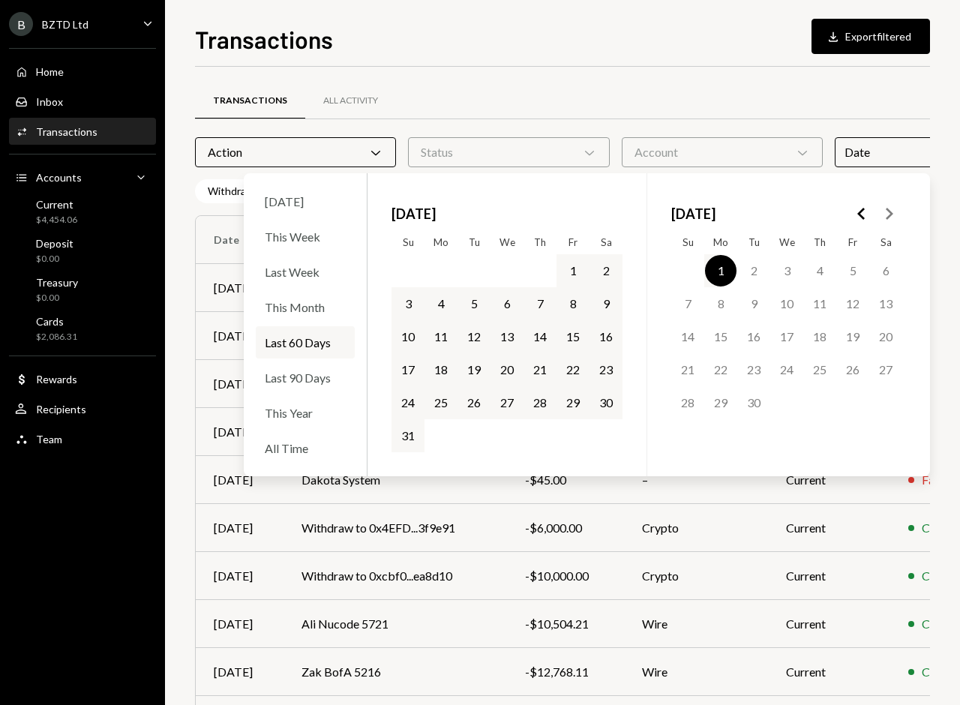
click at [526, 55] on div "Transactions Download Export filtered Transactions All Activity Action Chevron …" at bounding box center [562, 363] width 735 height 684
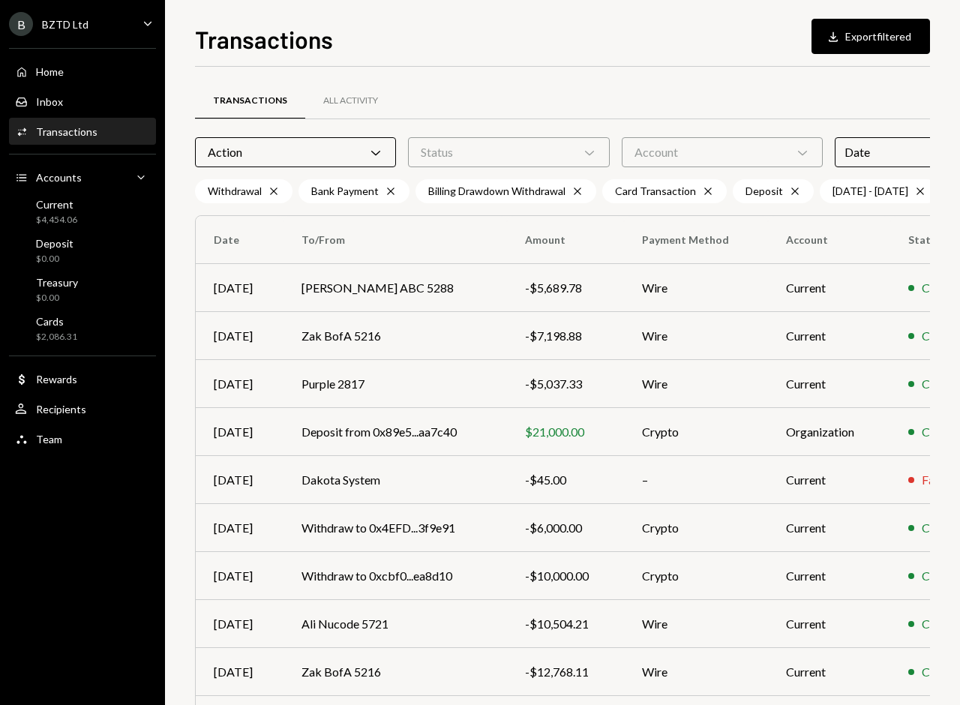
click at [371, 149] on icon "Chevron Down" at bounding box center [375, 152] width 15 height 15
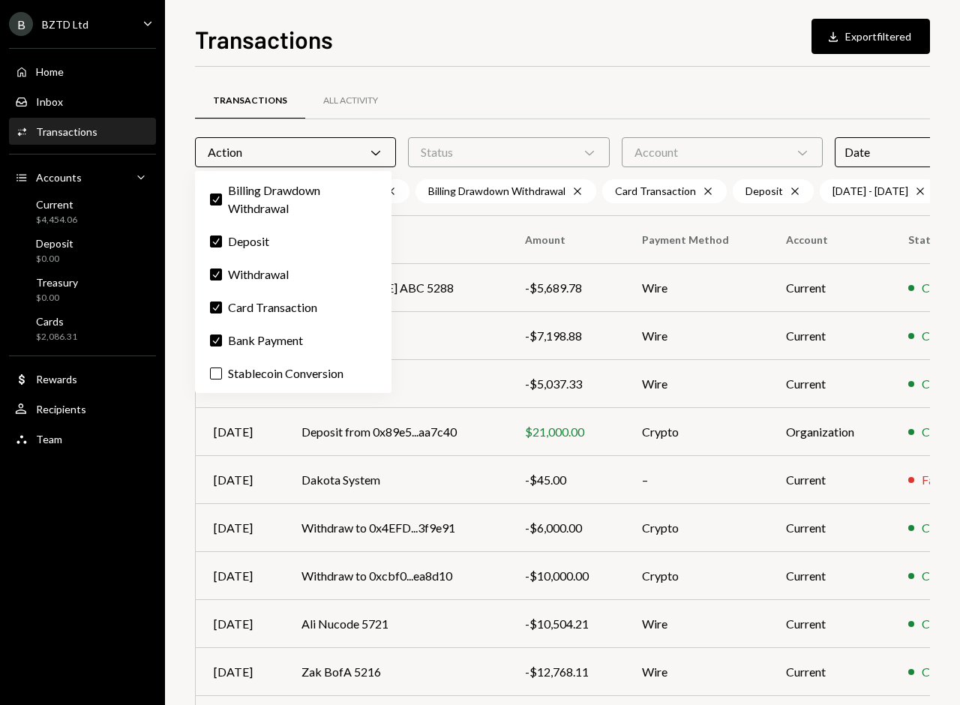
click at [486, 154] on div "Status Chevron Down" at bounding box center [508, 152] width 201 height 30
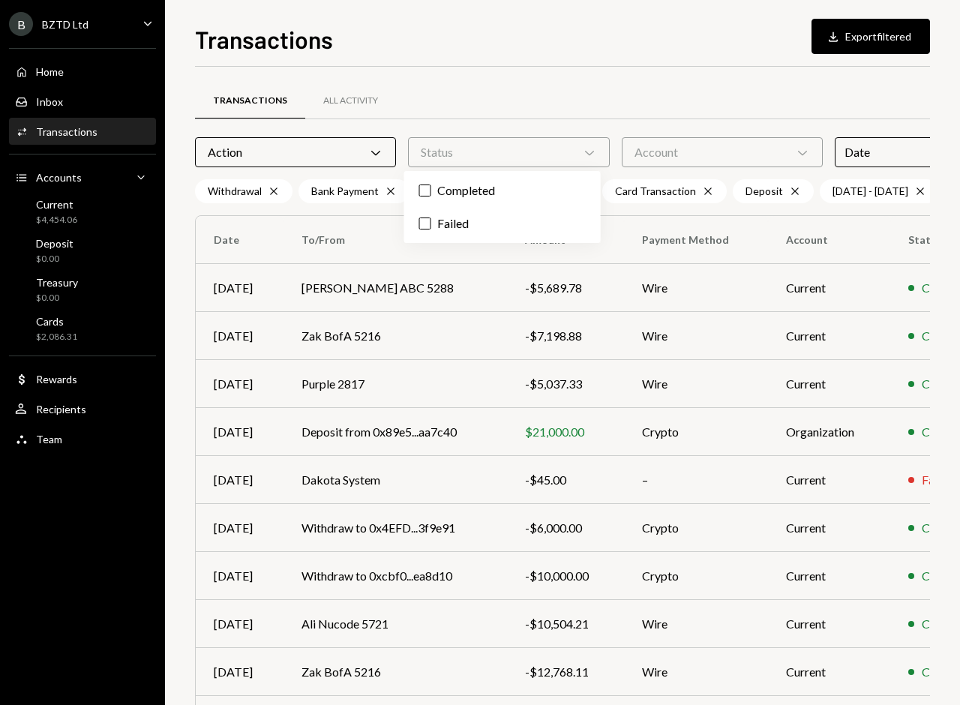
click at [534, 101] on div "Transactions All Activity" at bounding box center [605, 101] width 821 height 38
click at [860, 41] on button "Download Export filtered" at bounding box center [871, 36] width 119 height 35
